Goal: Communication & Community: Answer question/provide support

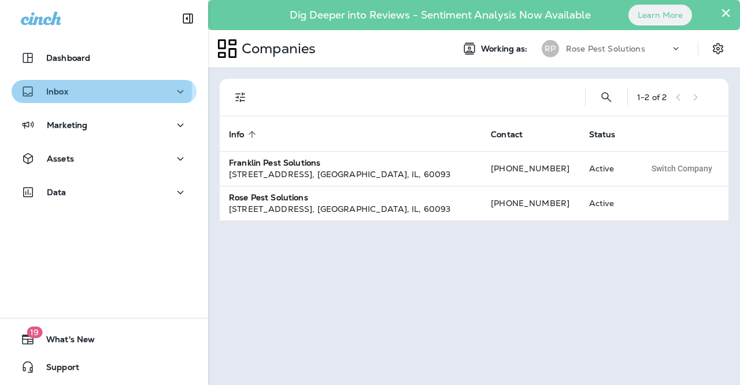
drag, startPoint x: 68, startPoint y: 89, endPoint x: 71, endPoint y: 100, distance: 11.4
click at [68, 89] on div "Inbox" at bounding box center [104, 91] width 167 height 14
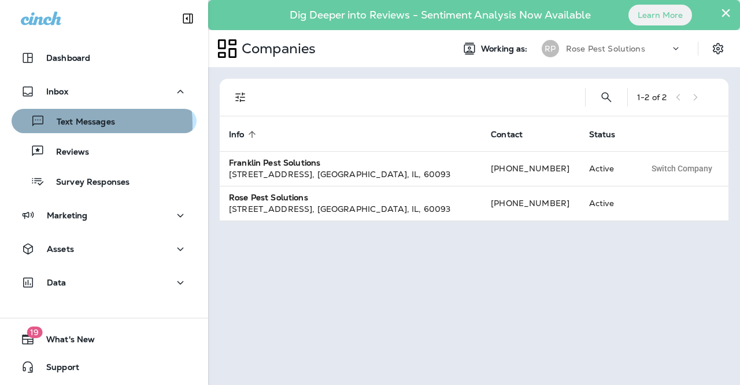
click at [71, 124] on p "Text Messages" at bounding box center [80, 122] width 70 height 11
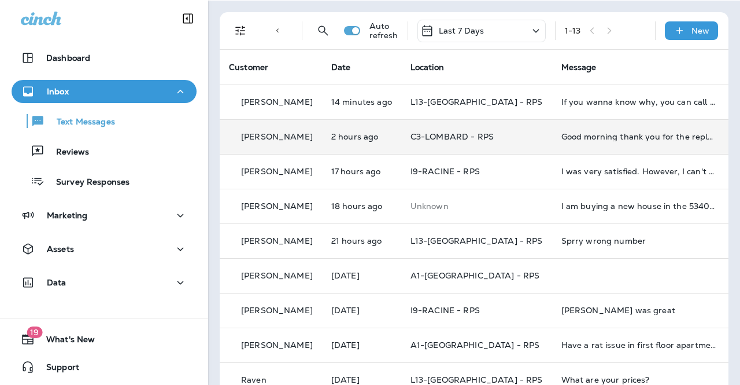
scroll to position [116, 0]
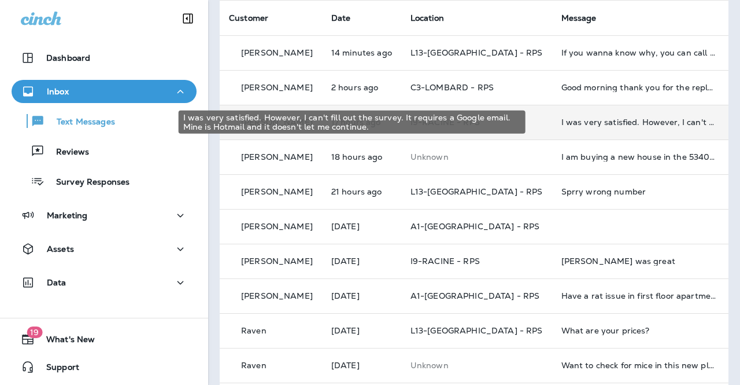
click at [589, 125] on div "I was very satisfied. However, I can't fill out the survey. It requires a Googl…" at bounding box center [639, 121] width 155 height 9
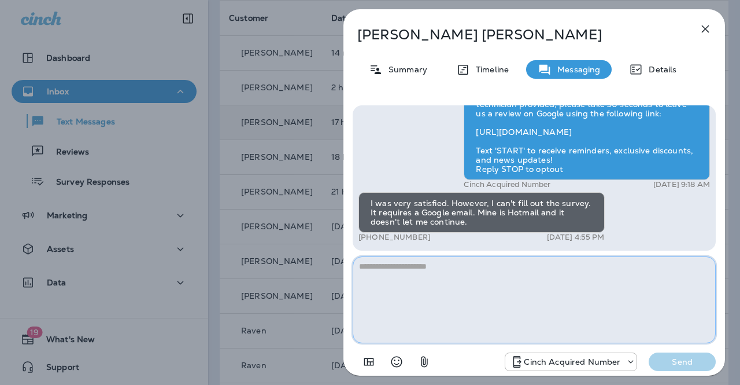
click at [458, 309] on textarea at bounding box center [534, 299] width 363 height 87
type textarea "*"
type textarea "**********"
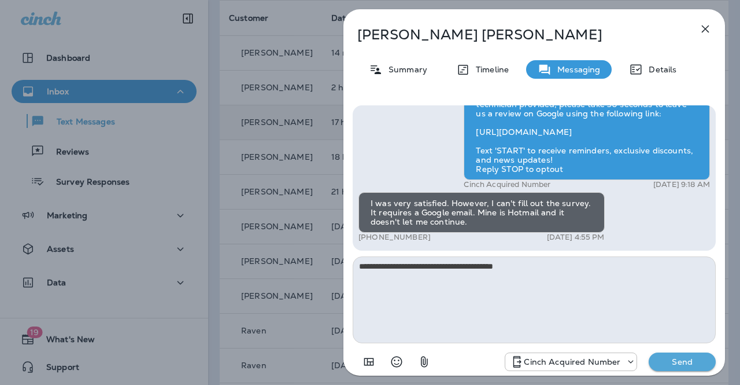
click at [690, 355] on button "Send" at bounding box center [682, 361] width 67 height 19
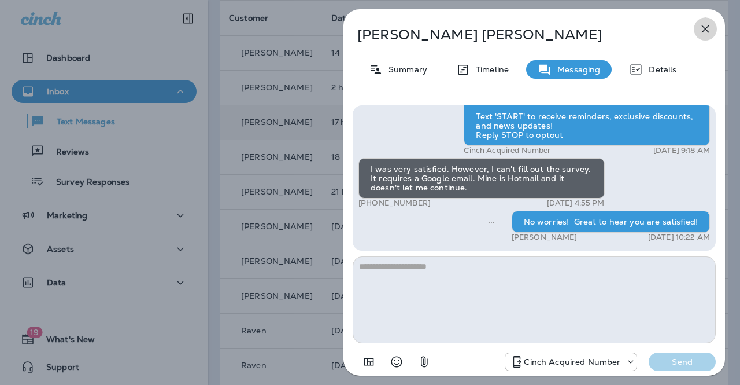
click at [710, 30] on icon "button" at bounding box center [706, 29] width 14 height 14
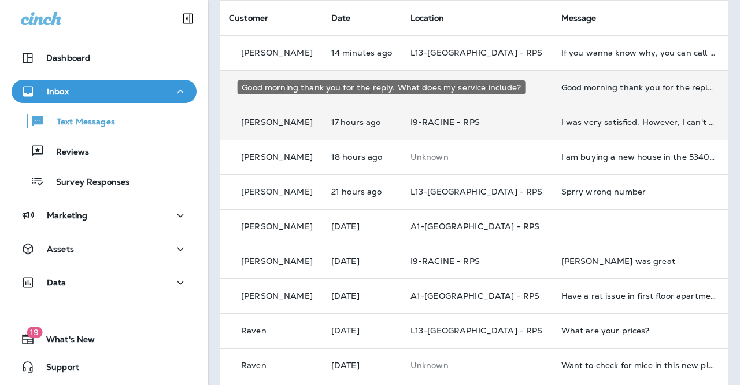
click at [585, 85] on div "Good morning thank you for the reply. What does my service include?" at bounding box center [639, 87] width 155 height 9
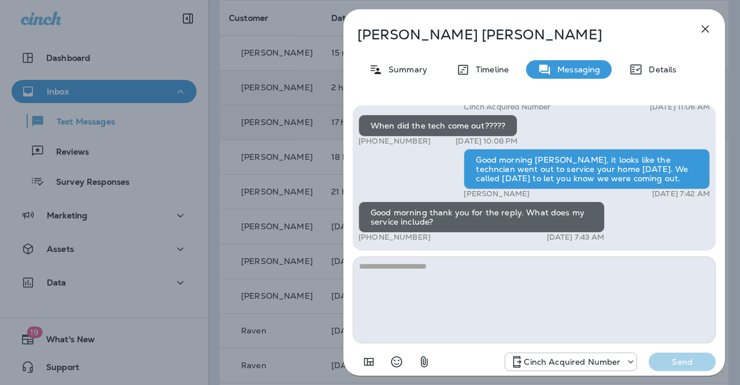
click at [512, 290] on textarea at bounding box center [534, 299] width 363 height 87
type textarea "**********"
click at [397, 63] on div "Summary" at bounding box center [399, 69] width 82 height 19
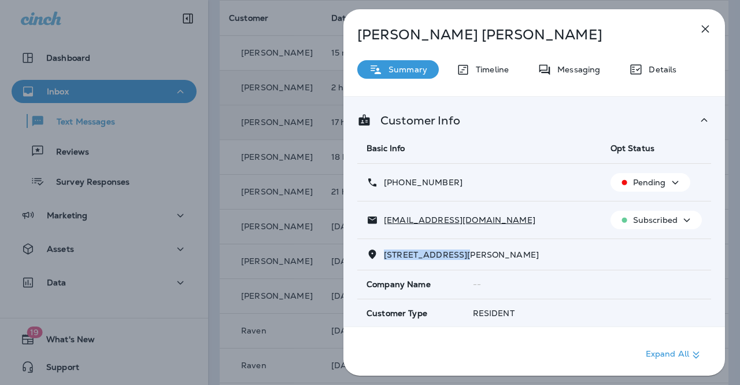
drag, startPoint x: 386, startPoint y: 255, endPoint x: 466, endPoint y: 259, distance: 79.9
click at [466, 259] on div "29W043 Donald Ave West Chicago, IL 60185-3629" at bounding box center [535, 254] width 336 height 12
copy span "29W043 Donald Ave"
click at [705, 27] on icon "button" at bounding box center [706, 29] width 14 height 14
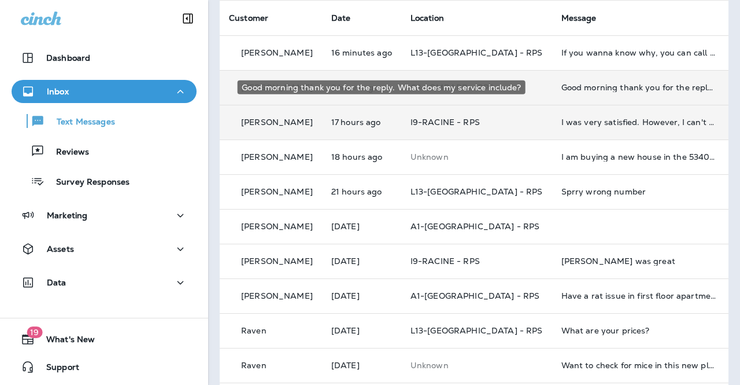
click at [575, 83] on div "Good morning thank you for the reply. What does my service include?" at bounding box center [639, 87] width 155 height 9
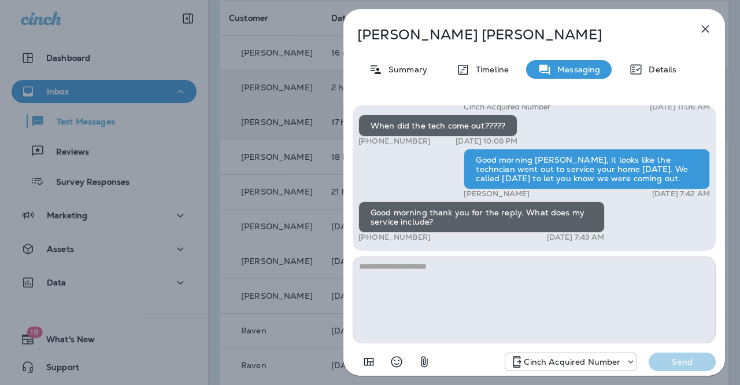
click at [474, 288] on textarea at bounding box center [534, 299] width 363 height 87
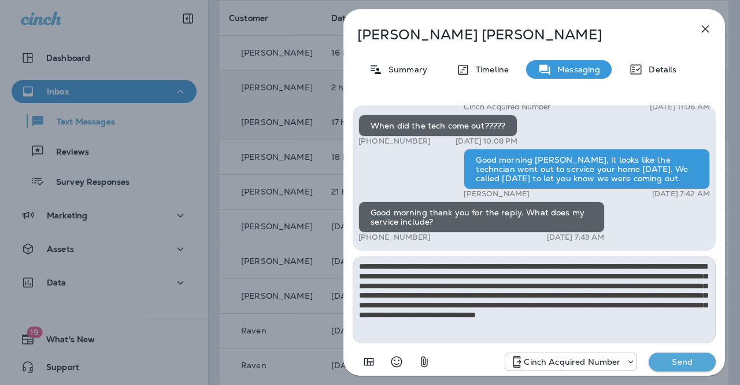
type textarea "**********"
click at [672, 356] on button "Send" at bounding box center [682, 361] width 67 height 19
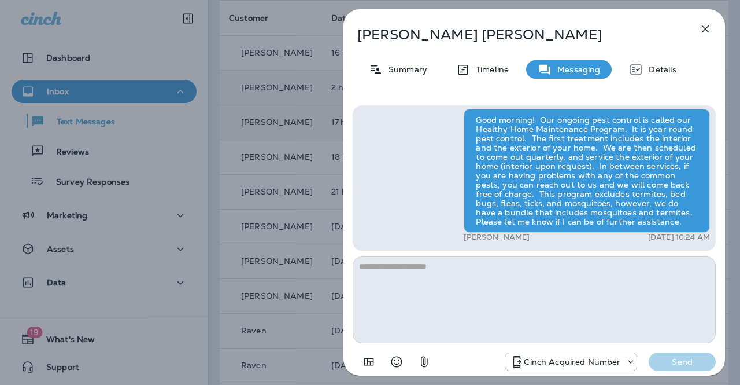
click at [706, 28] on icon "button" at bounding box center [706, 29] width 8 height 8
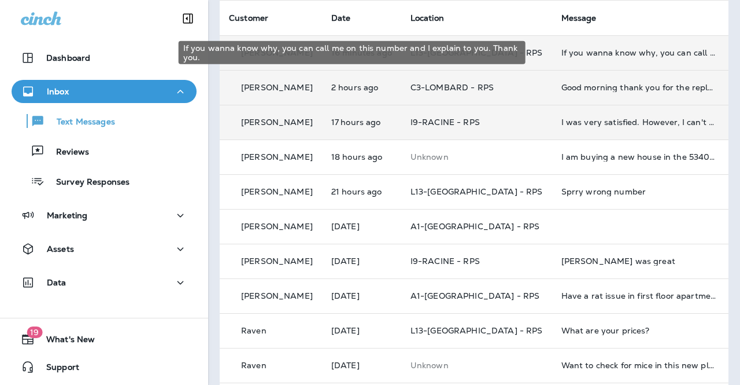
click at [591, 50] on div "If you wanna know why, you can call me on this number and I explain to you. Tha…" at bounding box center [639, 52] width 155 height 9
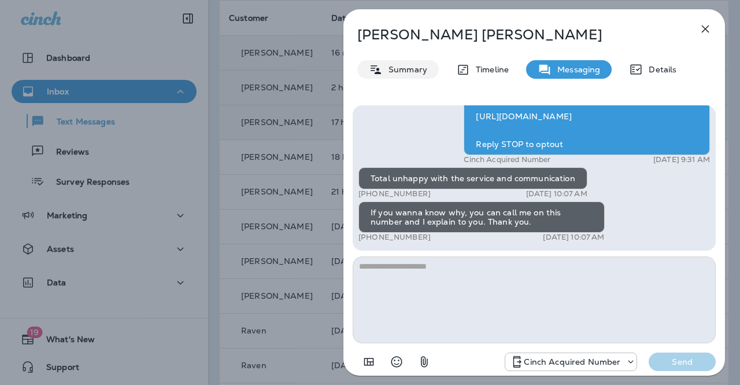
click at [394, 78] on div "Summary" at bounding box center [399, 69] width 82 height 19
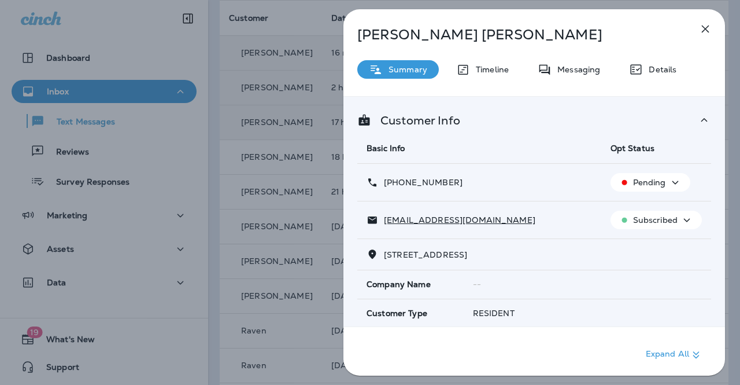
drag, startPoint x: 385, startPoint y: 253, endPoint x: 460, endPoint y: 258, distance: 75.4
click at [460, 258] on span "7538 S Colfax Ave Chicago, IL 60649-6477" at bounding box center [425, 254] width 83 height 10
copy span "7538 S Colfax Ave C"
click at [704, 24] on icon "button" at bounding box center [706, 29] width 14 height 14
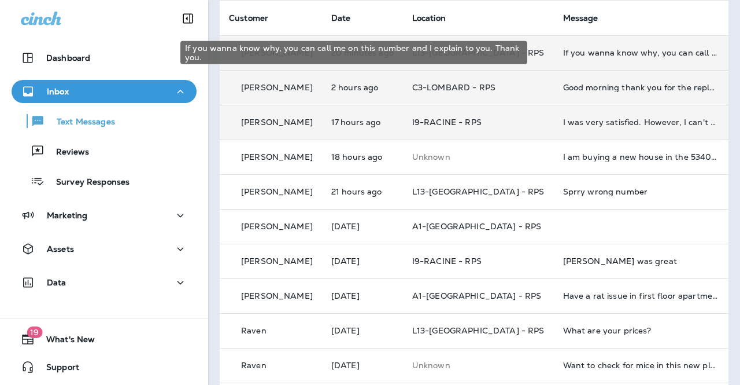
click at [580, 48] on div "If you wanna know why, you can call me on this number and I explain to you. Tha…" at bounding box center [640, 52] width 155 height 9
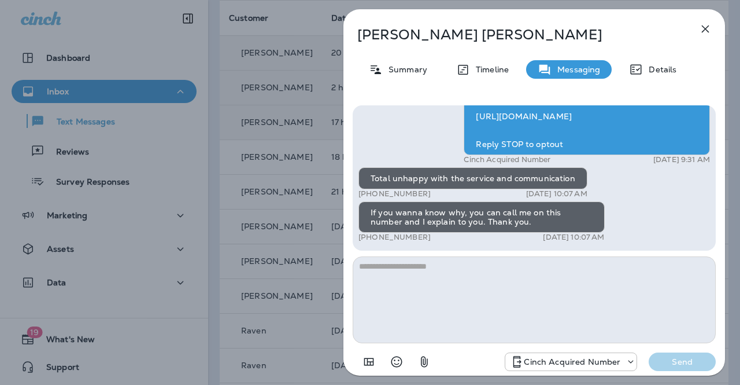
drag, startPoint x: 367, startPoint y: 175, endPoint x: 605, endPoint y: 241, distance: 246.7
click at [605, 241] on div "Hi Husein, thank you for choosing Rose Pest Solutions! If you're happy with the…" at bounding box center [535, 93] width 352 height 303
copy div "Total unhappy with the service and communication +1 (773) 213-6041 Oct 8, 2025 …"
click at [702, 26] on icon "button" at bounding box center [706, 29] width 14 height 14
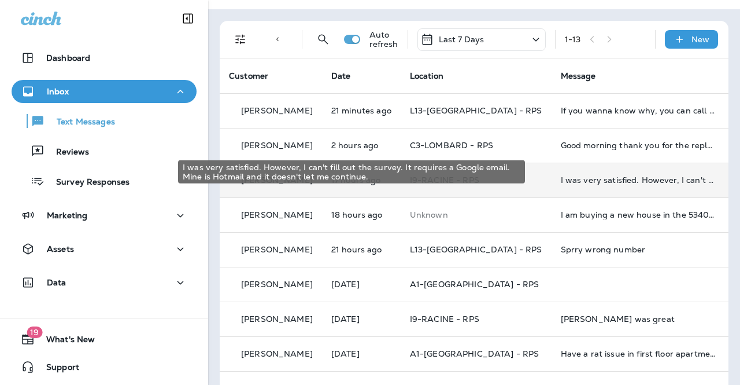
scroll to position [116, 0]
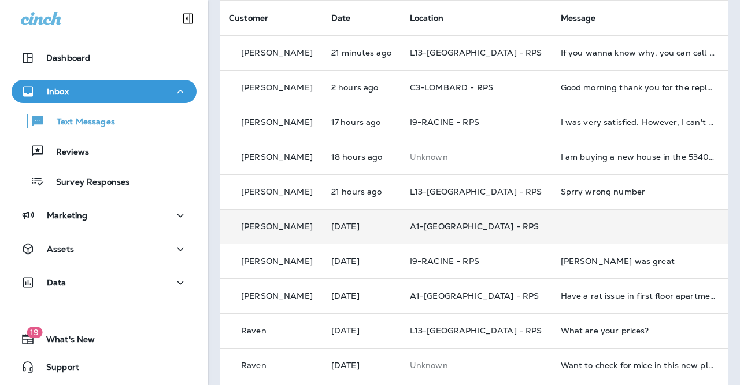
click at [592, 220] on td at bounding box center [639, 226] width 174 height 35
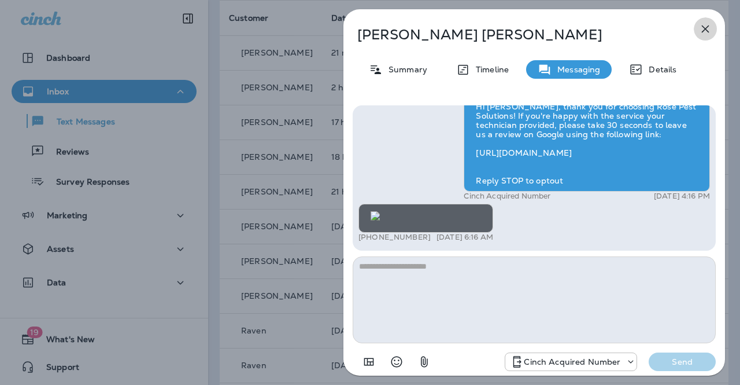
click at [704, 28] on icon "button" at bounding box center [706, 29] width 8 height 8
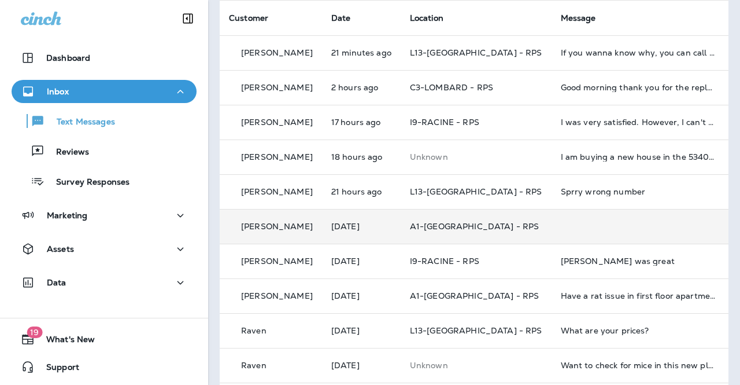
click at [588, 223] on td at bounding box center [639, 226] width 174 height 35
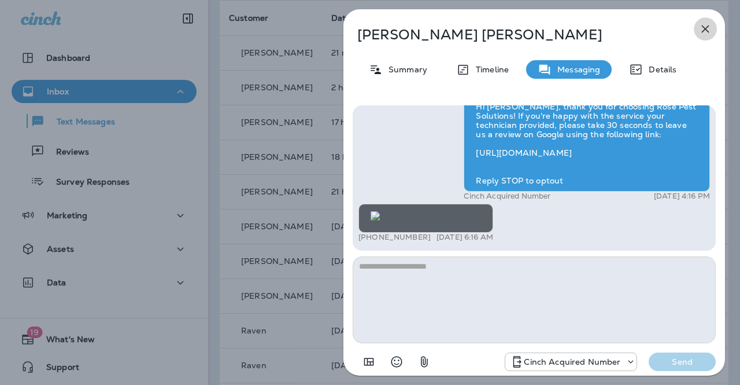
click at [709, 30] on icon "button" at bounding box center [706, 29] width 14 height 14
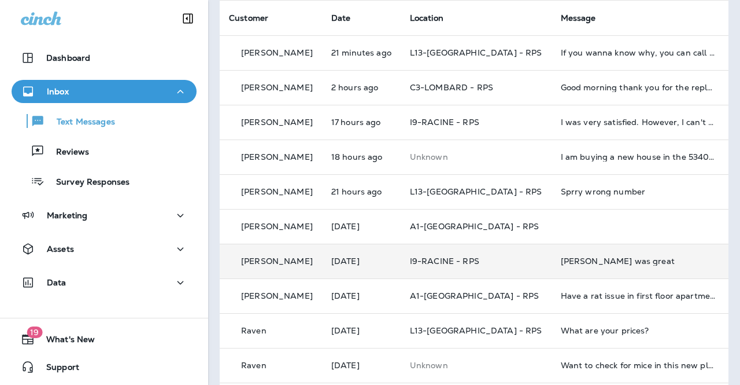
click at [582, 272] on td "[PERSON_NAME] was great" at bounding box center [639, 261] width 174 height 35
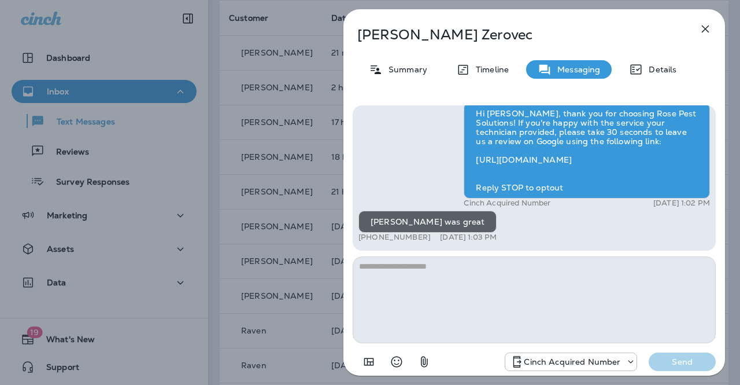
click at [506, 300] on textarea at bounding box center [534, 299] width 363 height 87
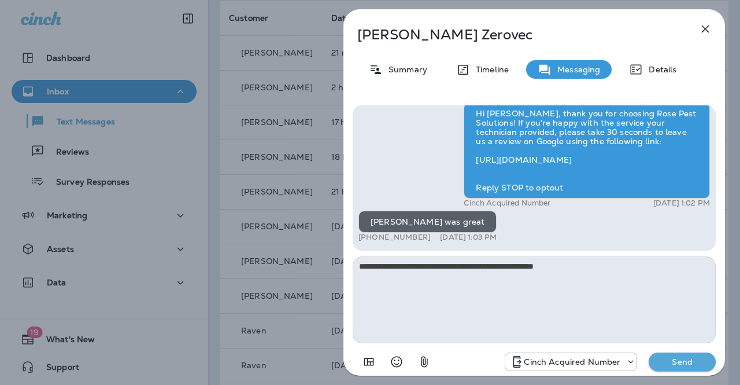
type textarea "**********"
click at [683, 365] on p "Send" at bounding box center [682, 361] width 49 height 10
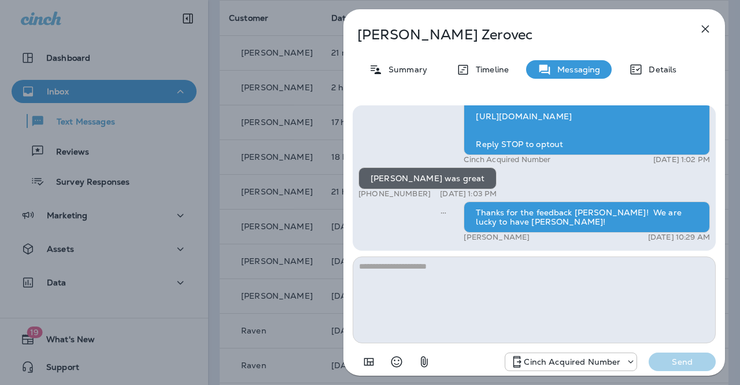
click at [713, 31] on button "button" at bounding box center [705, 28] width 23 height 23
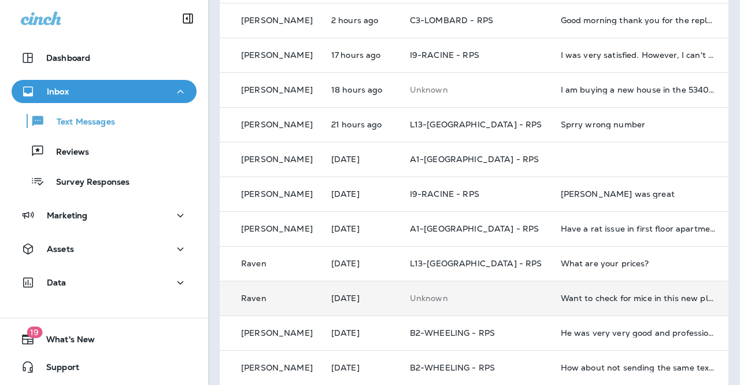
scroll to position [238, 0]
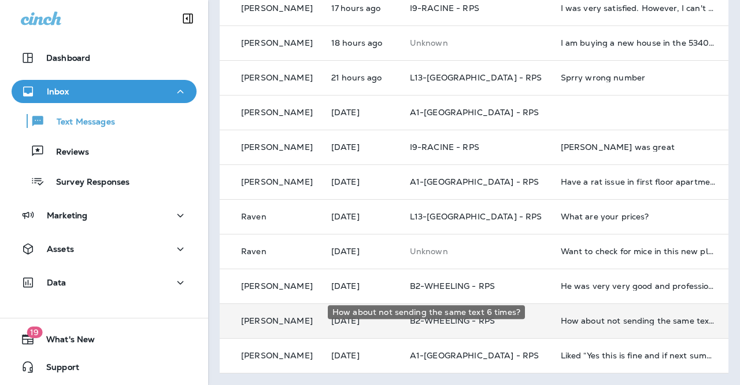
click at [617, 316] on div "How about not sending the same text 6 times?" at bounding box center [638, 320] width 155 height 9
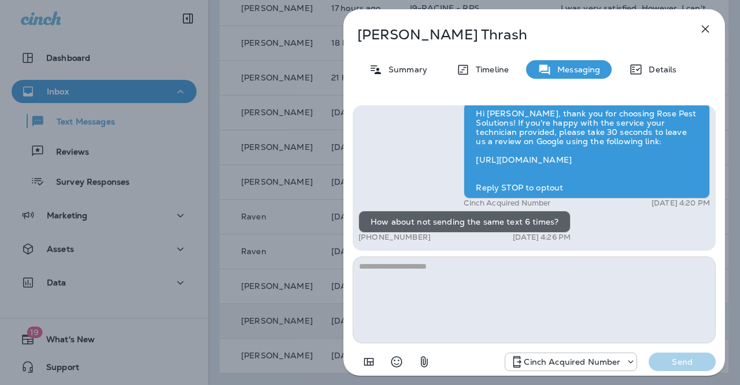
click at [546, 301] on textarea at bounding box center [534, 299] width 363 height 87
type textarea "*"
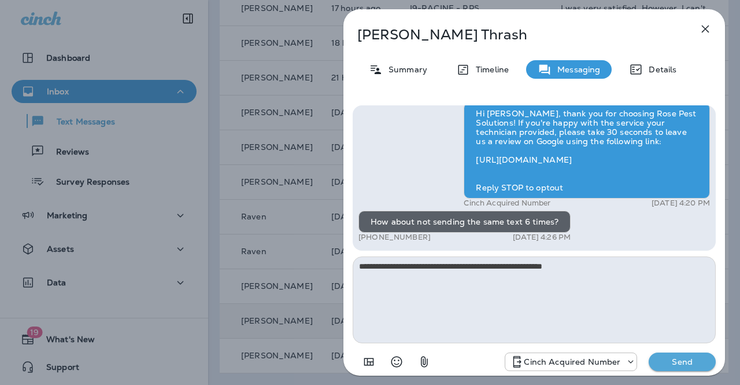
type textarea "**********"
drag, startPoint x: 707, startPoint y: 362, endPoint x: 702, endPoint y: 356, distance: 7.4
click at [706, 362] on button "Send" at bounding box center [682, 361] width 67 height 19
click at [709, 26] on icon "button" at bounding box center [706, 29] width 8 height 8
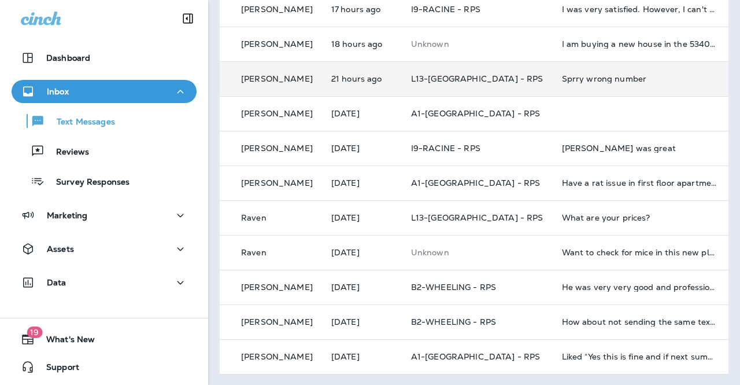
scroll to position [238, 0]
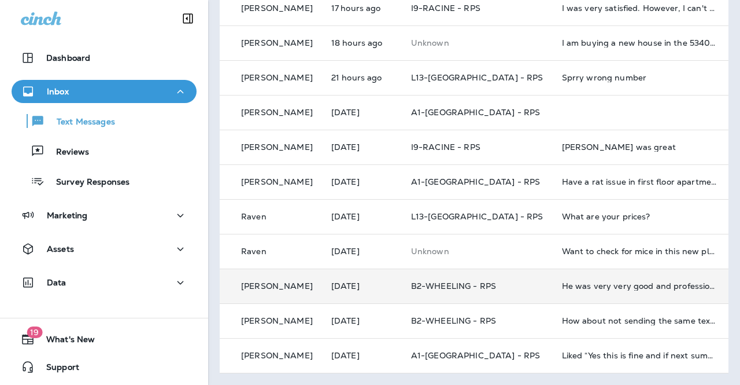
click at [590, 281] on div "He was very very good and professional" at bounding box center [639, 285] width 155 height 9
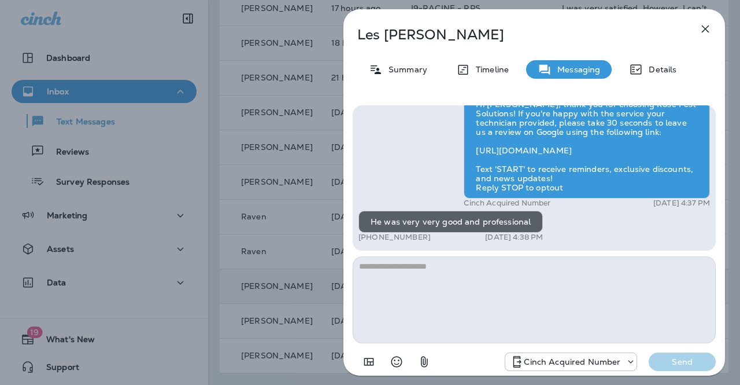
click at [544, 285] on textarea at bounding box center [534, 299] width 363 height 87
type textarea "*"
type textarea "**********"
click at [670, 364] on p "Send" at bounding box center [682, 361] width 49 height 10
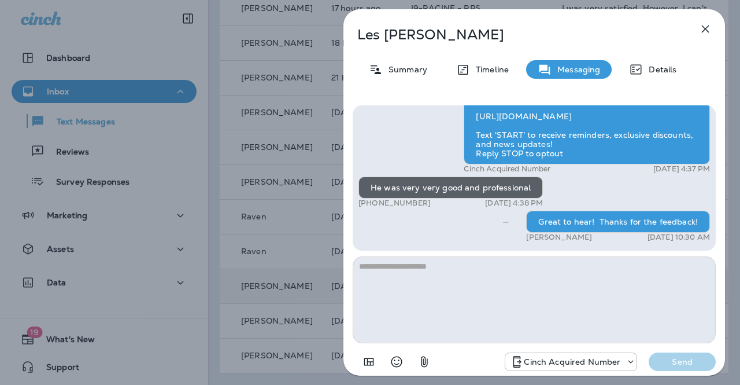
click at [702, 30] on icon "button" at bounding box center [706, 29] width 14 height 14
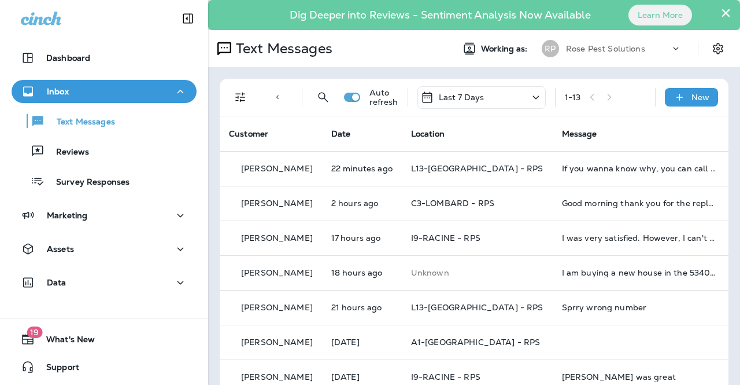
click at [589, 44] on p "Rose Pest Solutions" at bounding box center [605, 48] width 79 height 9
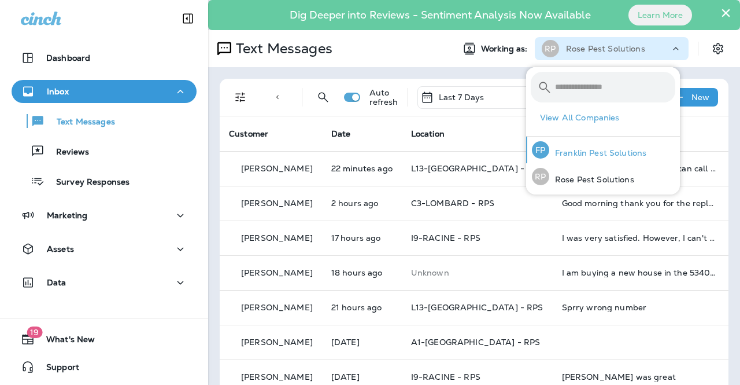
click at [589, 154] on p "Franklin Pest Solutions" at bounding box center [598, 152] width 97 height 9
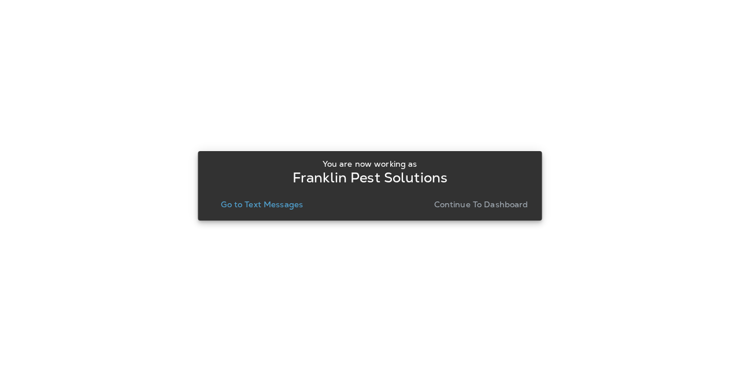
click at [465, 201] on p "Continue to Dashboard" at bounding box center [481, 204] width 94 height 9
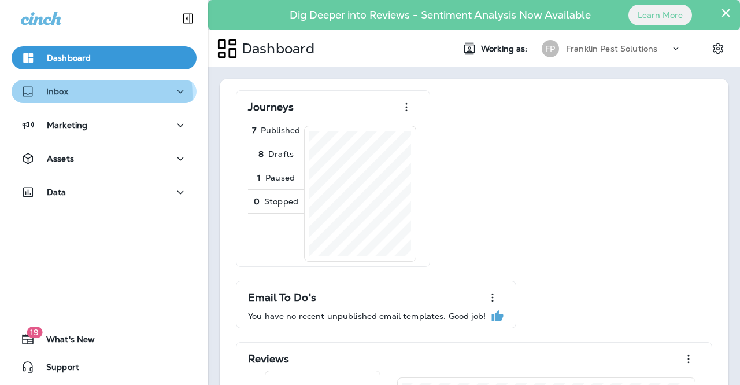
click at [78, 95] on div "Inbox" at bounding box center [104, 91] width 167 height 14
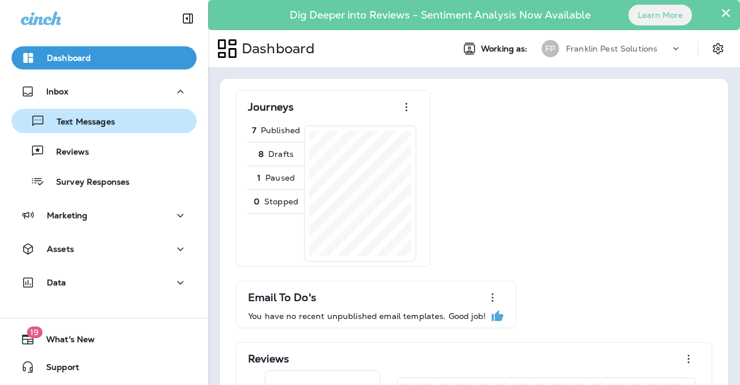
click at [82, 129] on div "Text Messages" at bounding box center [65, 120] width 99 height 17
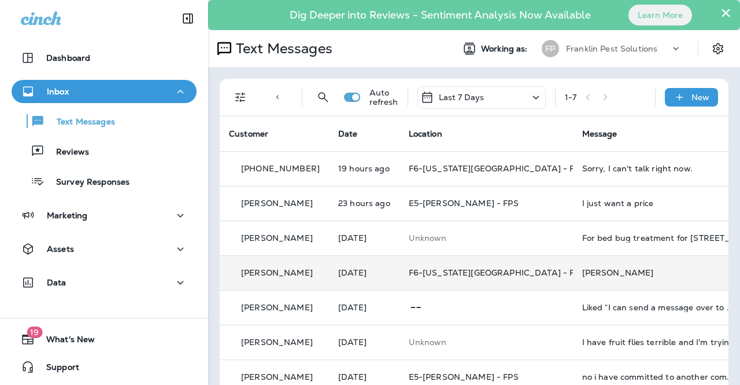
click at [583, 271] on div "Cheryl Travis" at bounding box center [660, 272] width 155 height 9
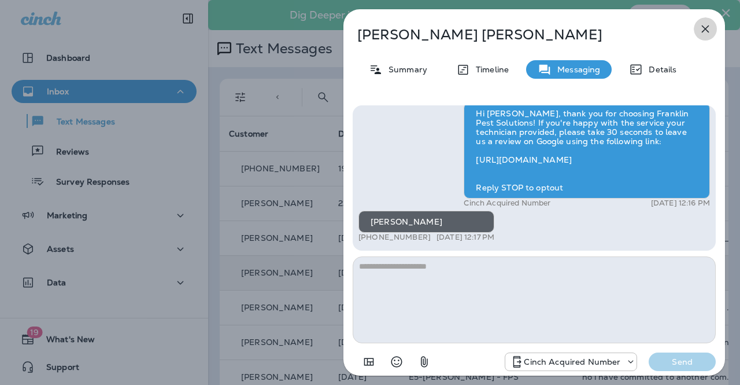
click at [708, 28] on icon "button" at bounding box center [706, 29] width 14 height 14
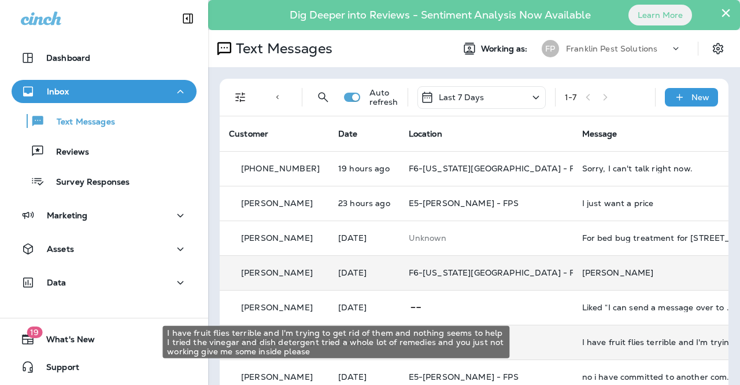
click at [583, 340] on div "I have fruit flies terrible and I'm trying to get rid of them and nothing seems…" at bounding box center [660, 341] width 155 height 9
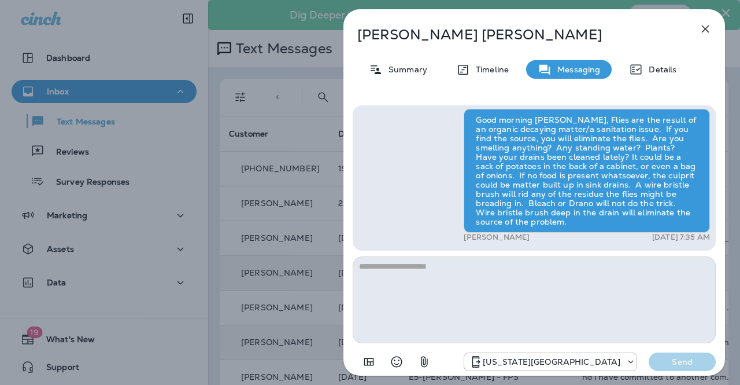
click at [705, 25] on icon "button" at bounding box center [706, 29] width 14 height 14
